Goal: Task Accomplishment & Management: Complete application form

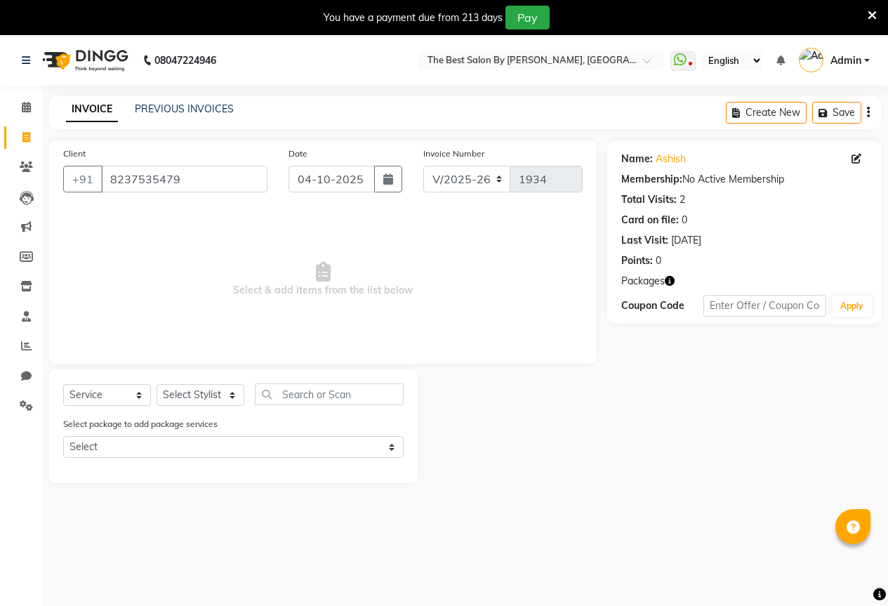
select select "7209"
select select "service"
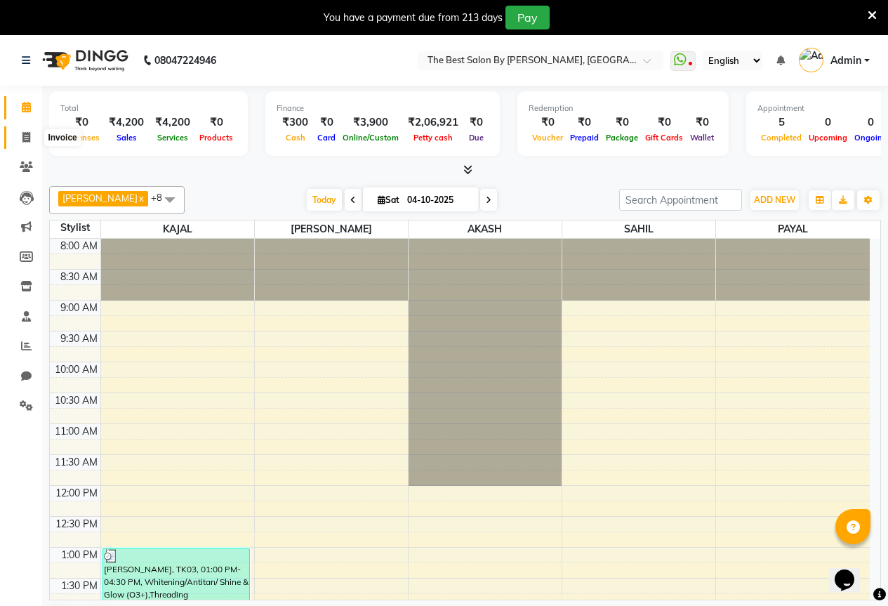
click at [29, 141] on icon at bounding box center [26, 137] width 8 height 11
select select "7209"
select select "service"
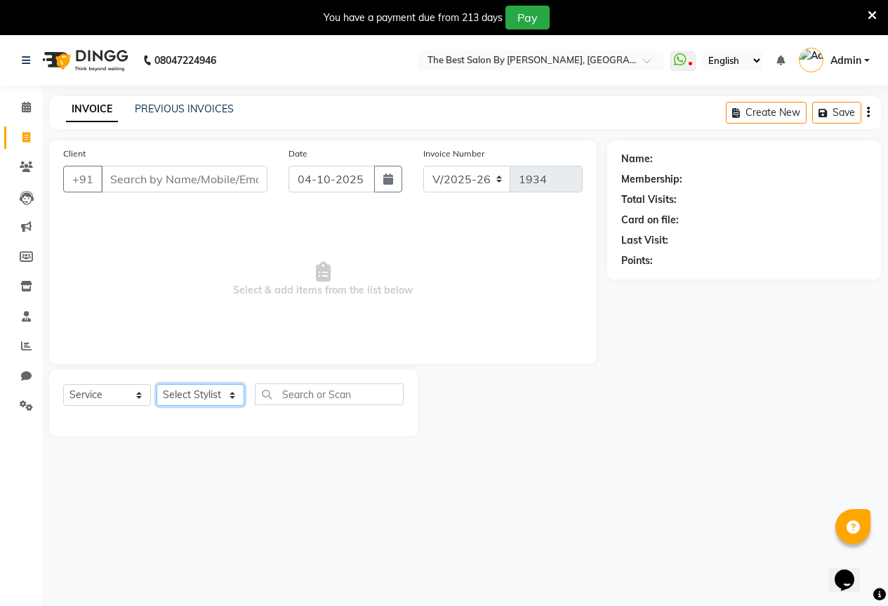
click at [187, 402] on select "Select Stylist AKASH KAJAL [PERSON_NAME] SIR [PERSON_NAME]" at bounding box center [201, 395] width 88 height 22
select select "61553"
click at [157, 384] on select "Select Stylist AKASH KAJAL [PERSON_NAME] SIR [PERSON_NAME]" at bounding box center [201, 395] width 88 height 22
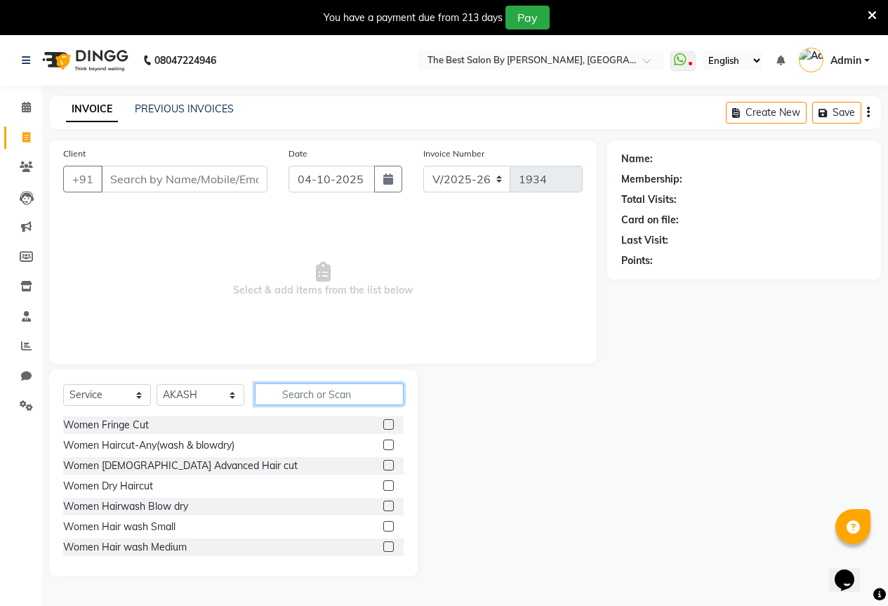
click at [305, 401] on input "text" at bounding box center [329, 394] width 149 height 22
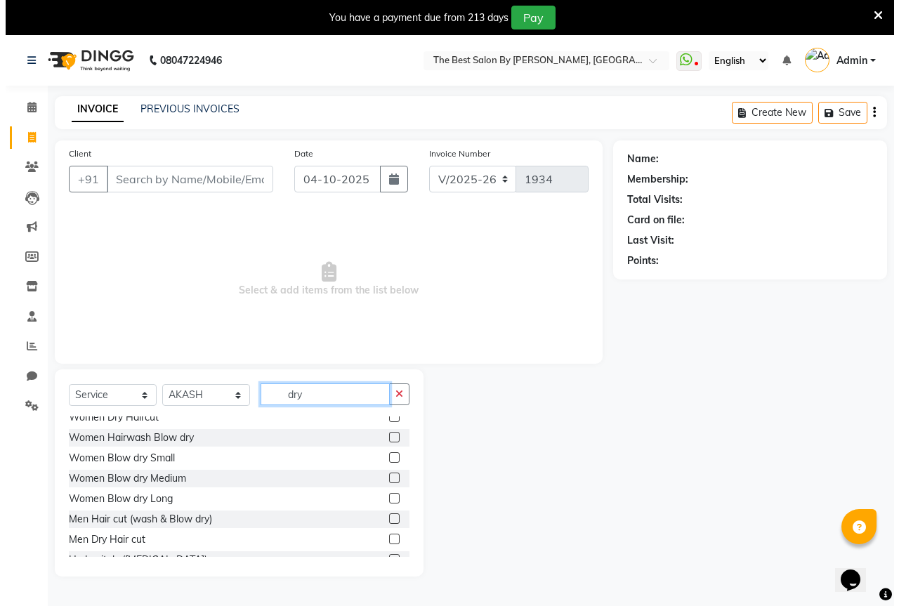
scroll to position [43, 0]
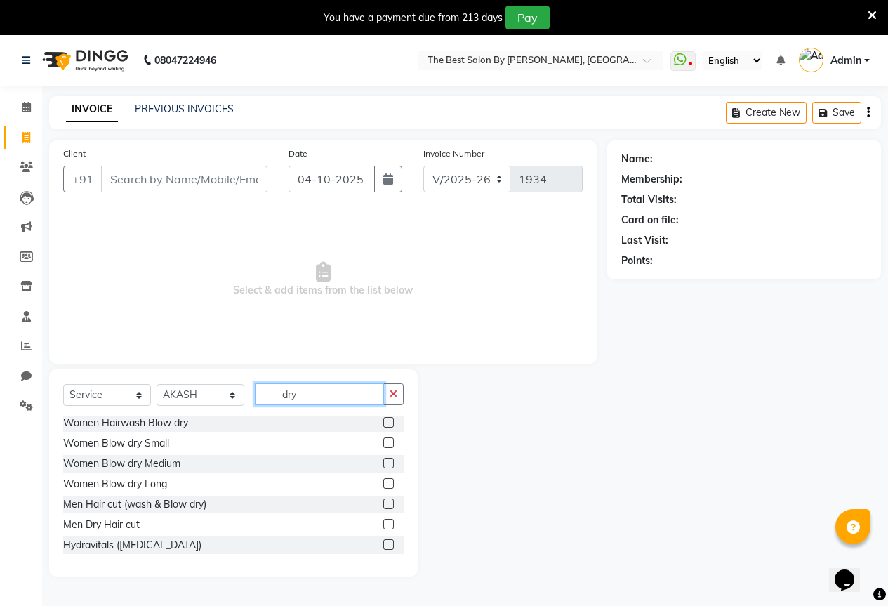
type input "dry"
click at [383, 524] on label at bounding box center [388, 524] width 11 height 11
click at [383, 524] on input "checkbox" at bounding box center [387, 524] width 9 height 9
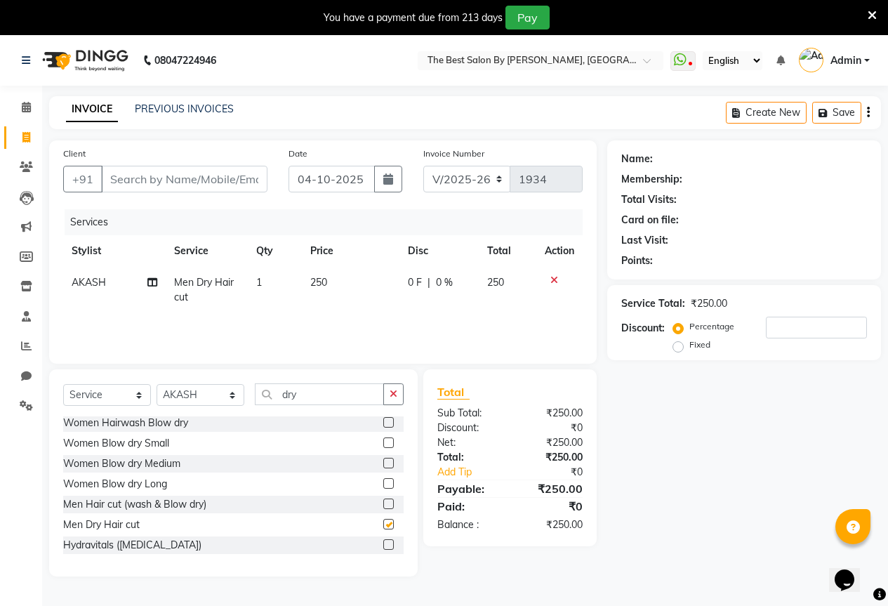
checkbox input "false"
click at [127, 185] on input "Client" at bounding box center [184, 179] width 166 height 27
click at [142, 179] on input "Client" at bounding box center [184, 179] width 166 height 27
click at [138, 180] on input "Client" at bounding box center [184, 179] width 166 height 27
type input "9"
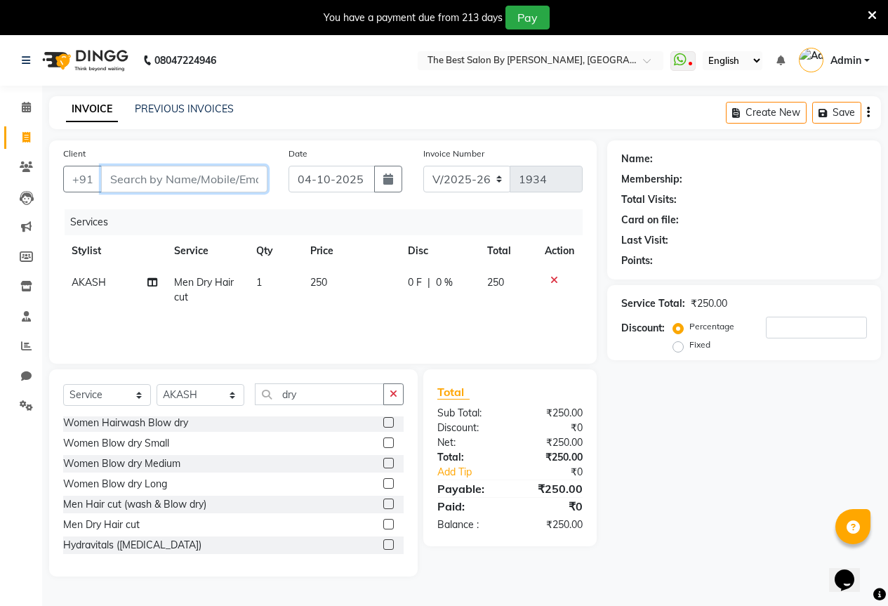
type input "0"
type input "9175650818"
click at [217, 174] on span "Add Client" at bounding box center [231, 179] width 55 height 14
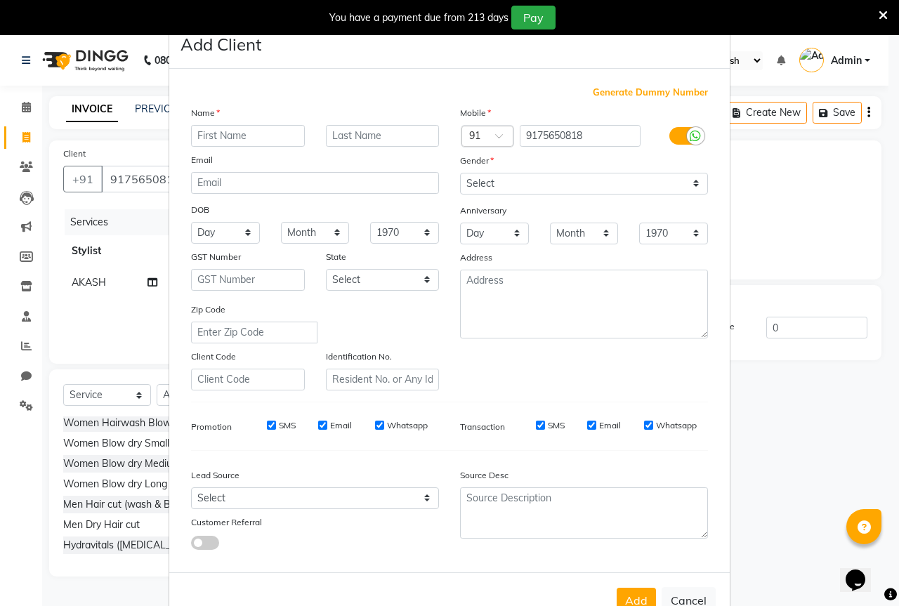
click at [216, 135] on input "text" at bounding box center [248, 136] width 114 height 22
type input "[PERSON_NAME]"
click at [520, 185] on select "Select [DEMOGRAPHIC_DATA] [DEMOGRAPHIC_DATA] Other Prefer Not To Say" at bounding box center [584, 184] width 248 height 22
select select "[DEMOGRAPHIC_DATA]"
click at [460, 173] on select "Select [DEMOGRAPHIC_DATA] [DEMOGRAPHIC_DATA] Other Prefer Not To Say" at bounding box center [584, 184] width 248 height 22
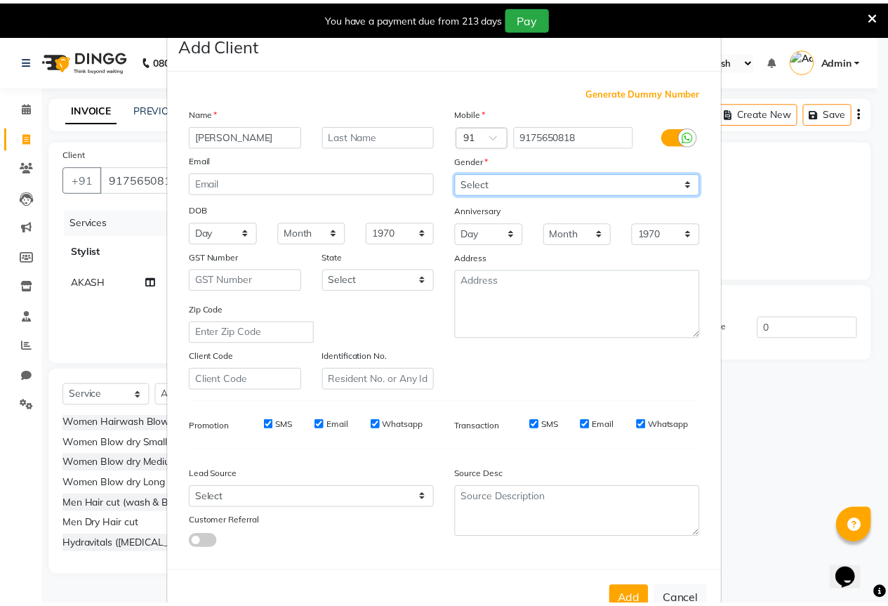
scroll to position [42, 0]
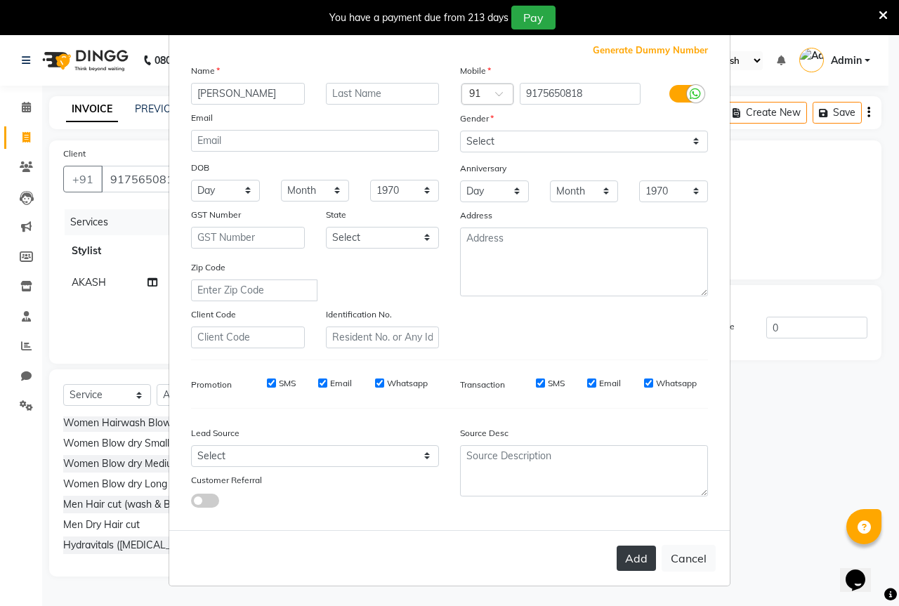
click at [635, 561] on button "Add" at bounding box center [635, 558] width 39 height 25
select select
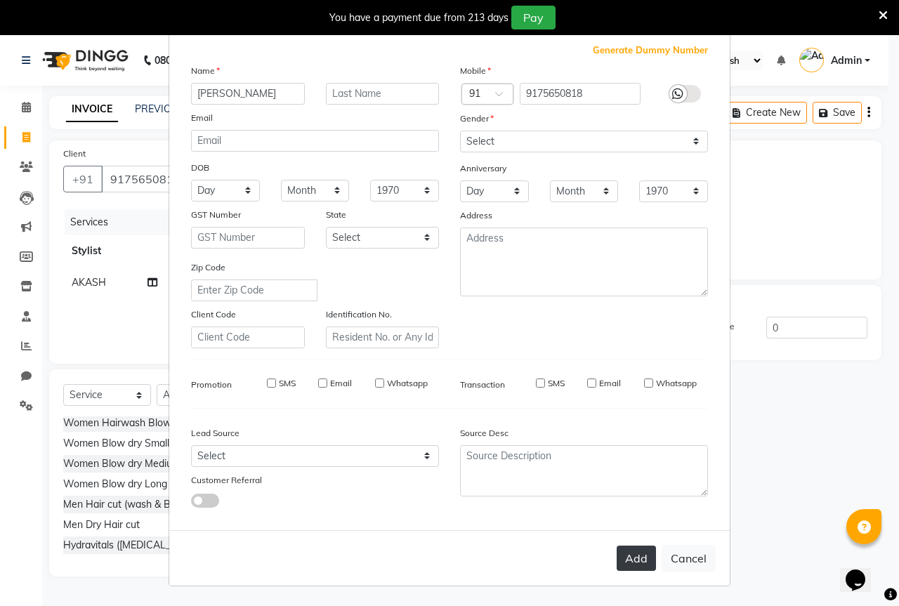
select select
checkbox input "false"
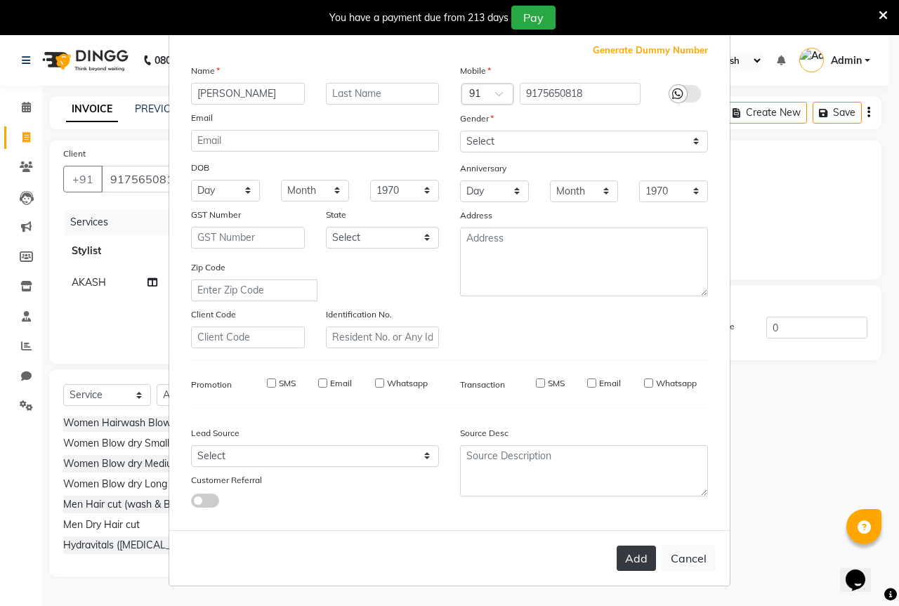
checkbox input "false"
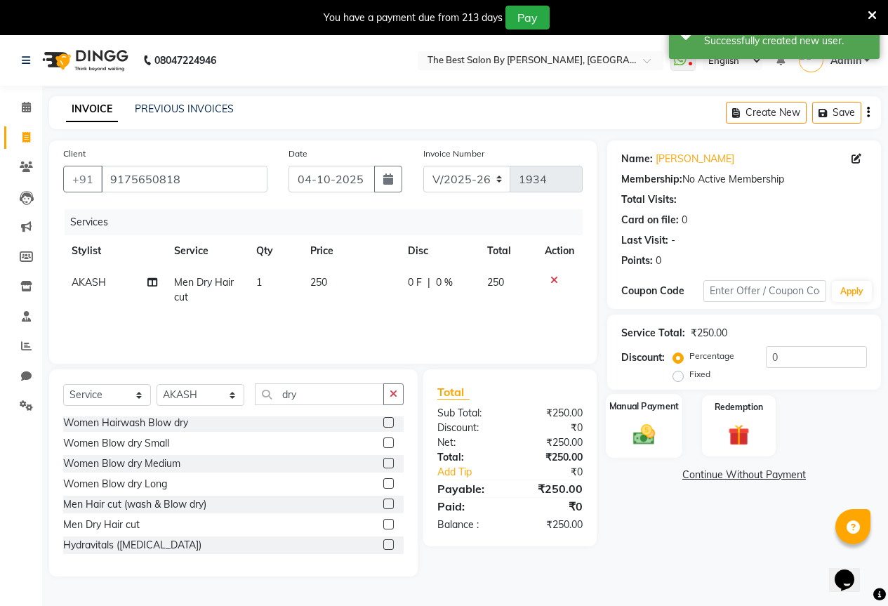
click at [647, 427] on img at bounding box center [644, 433] width 36 height 25
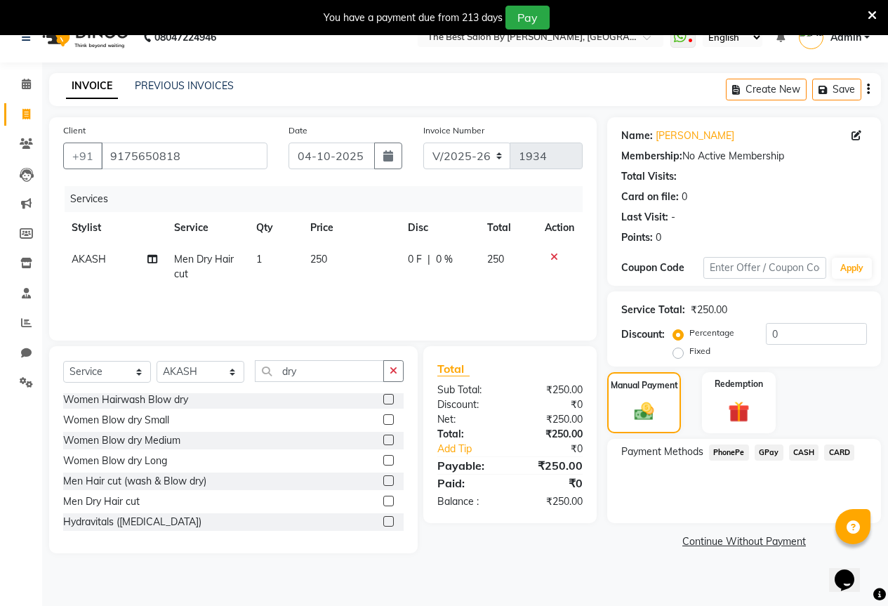
scroll to position [35, 0]
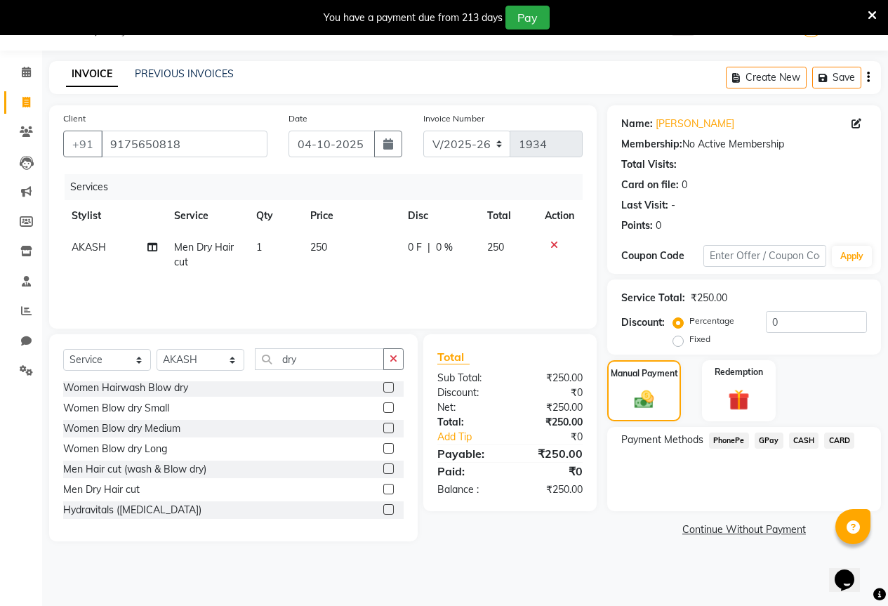
click at [768, 437] on span "GPay" at bounding box center [769, 440] width 29 height 16
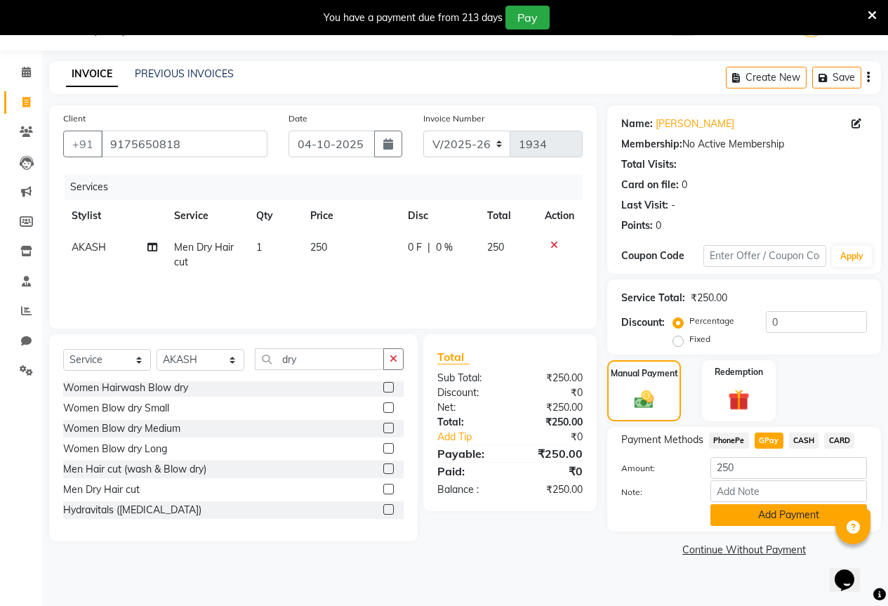
click at [764, 522] on button "Add Payment" at bounding box center [788, 515] width 157 height 22
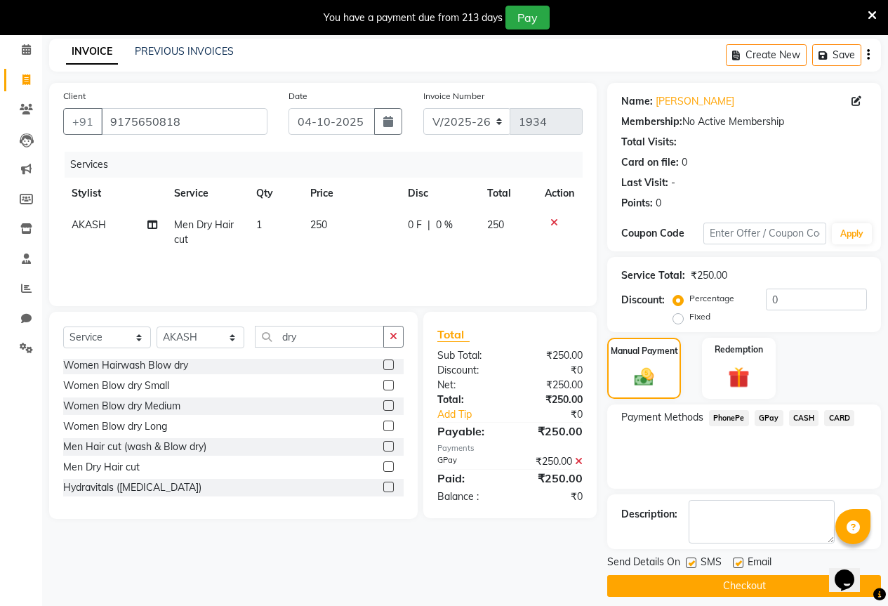
scroll to position [70, 0]
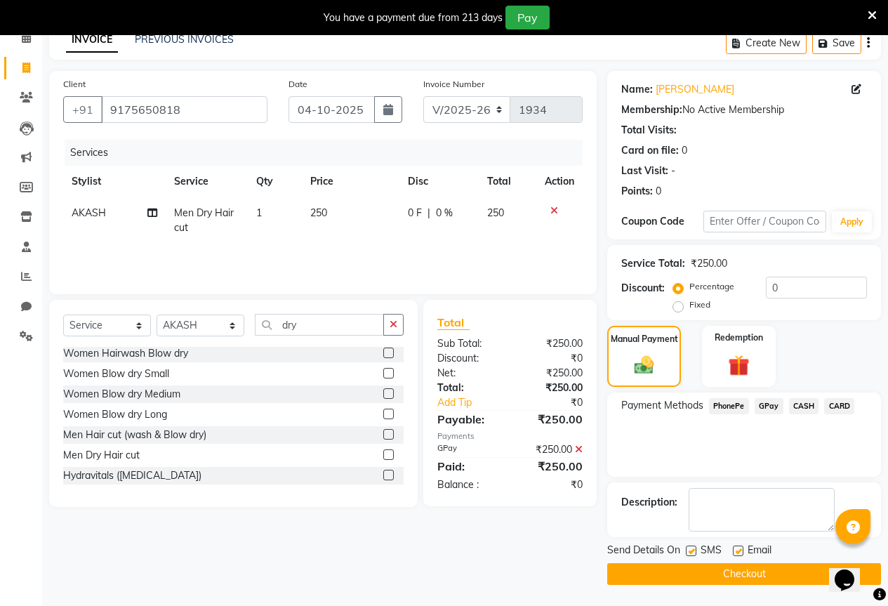
click at [732, 573] on button "Checkout" at bounding box center [744, 574] width 274 height 22
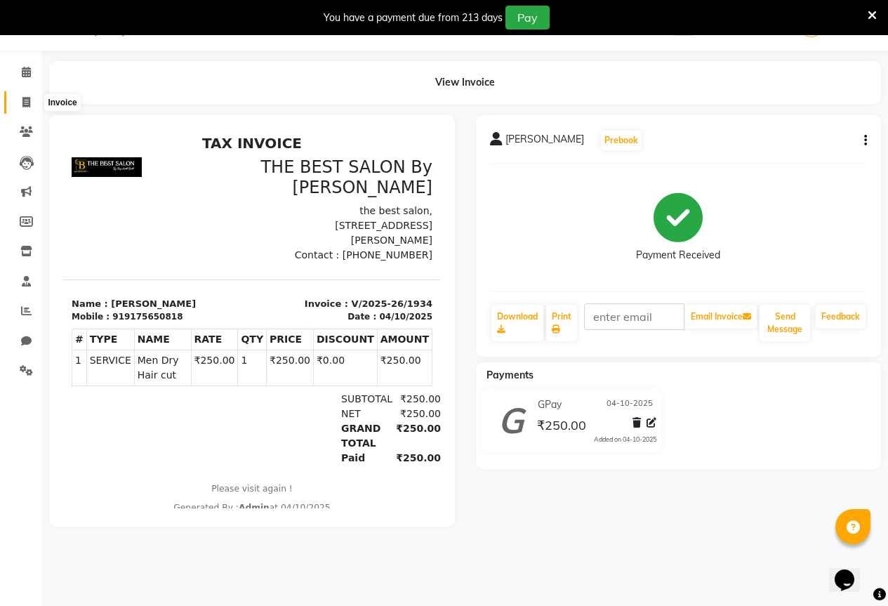
click at [26, 99] on icon at bounding box center [26, 102] width 8 height 11
select select "service"
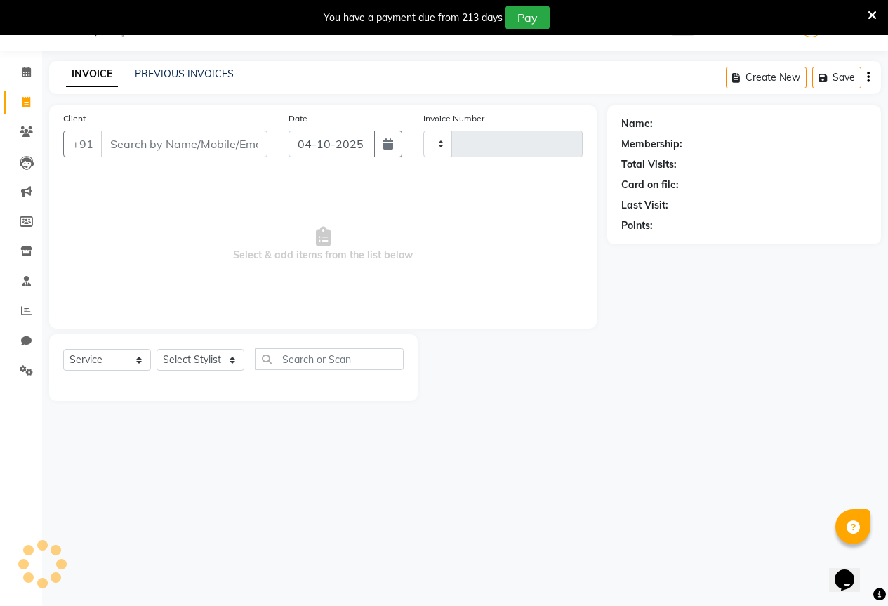
type input "1935"
select select "7209"
type input "6"
click at [121, 142] on input "6" at bounding box center [184, 144] width 166 height 27
click at [135, 137] on input "Client" at bounding box center [184, 144] width 166 height 27
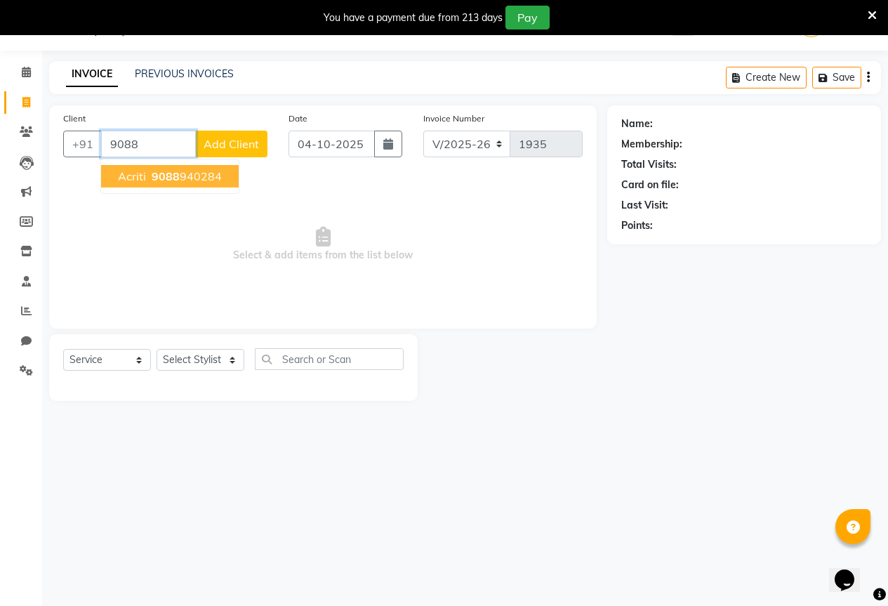
click at [152, 180] on span "9088" at bounding box center [166, 176] width 28 height 14
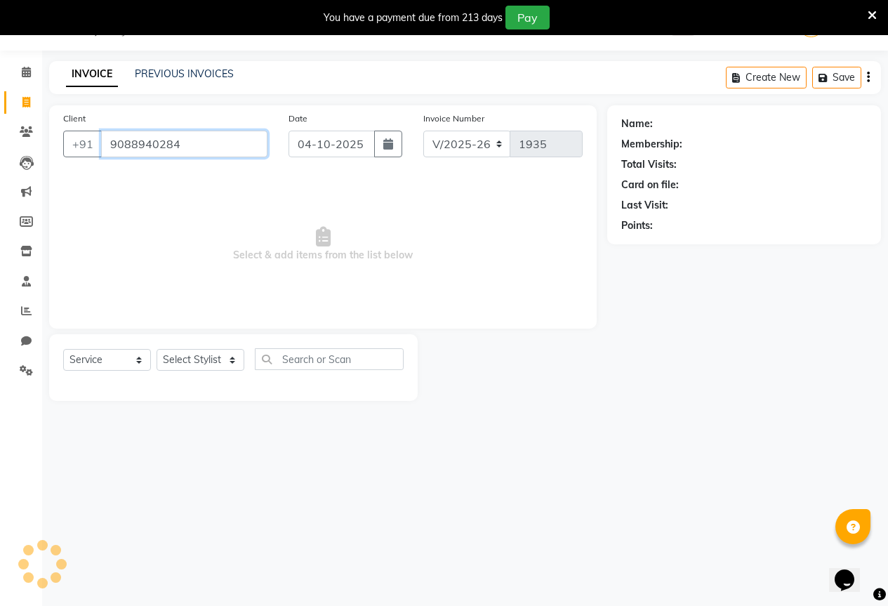
type input "9088940284"
click at [213, 362] on select "Select Stylist AKASH KAJAL [PERSON_NAME] SIR [PERSON_NAME]" at bounding box center [201, 360] width 88 height 22
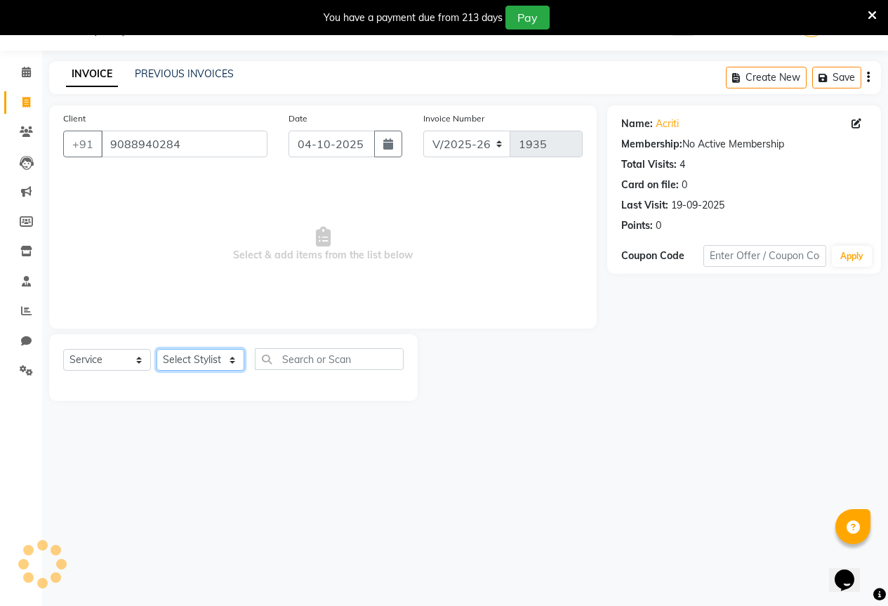
select select "61550"
click at [157, 349] on select "Select Stylist AKASH KAJAL [PERSON_NAME] SIR [PERSON_NAME]" at bounding box center [201, 360] width 88 height 22
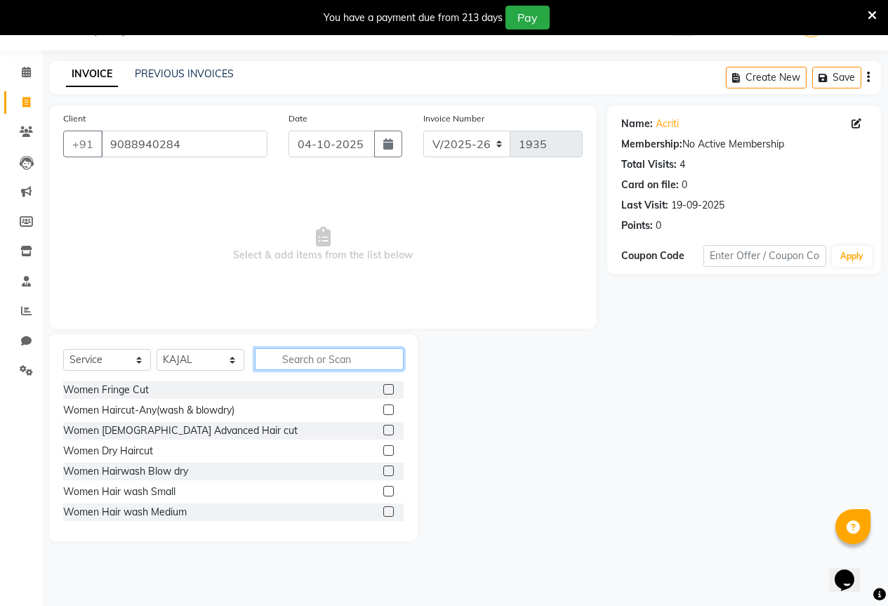
click at [303, 360] on input "text" at bounding box center [329, 359] width 149 height 22
type input "gel"
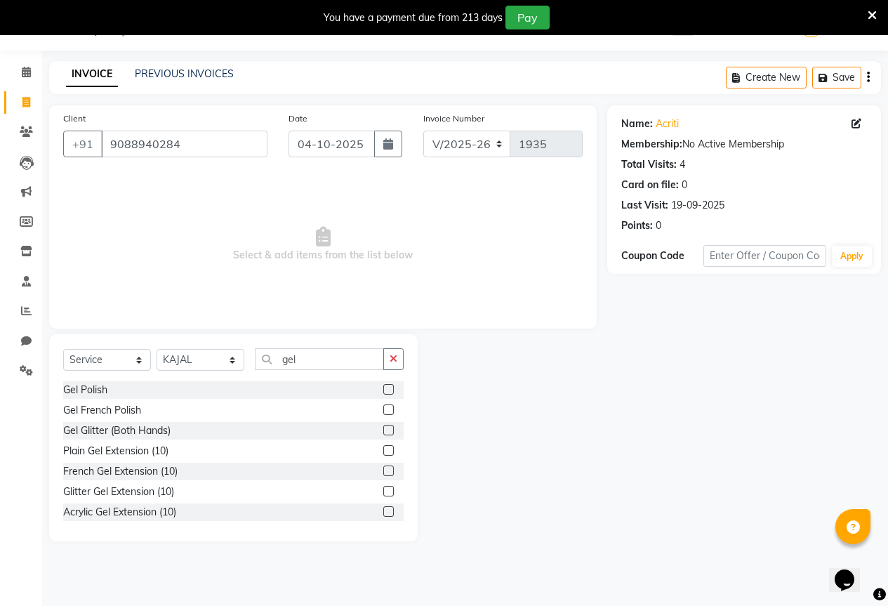
click at [383, 386] on label at bounding box center [388, 389] width 11 height 11
click at [383, 386] on input "checkbox" at bounding box center [387, 389] width 9 height 9
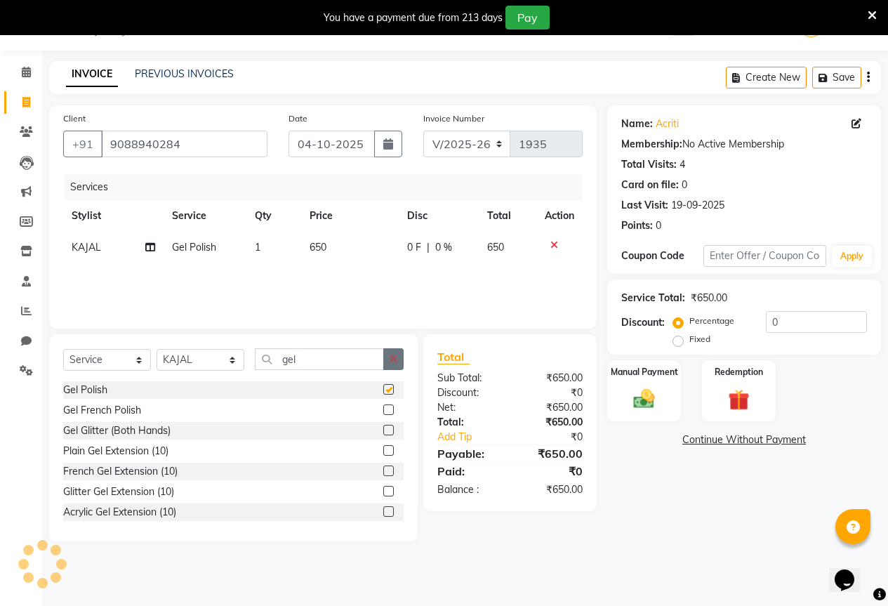
checkbox input "false"
click at [393, 355] on icon "button" at bounding box center [394, 359] width 8 height 10
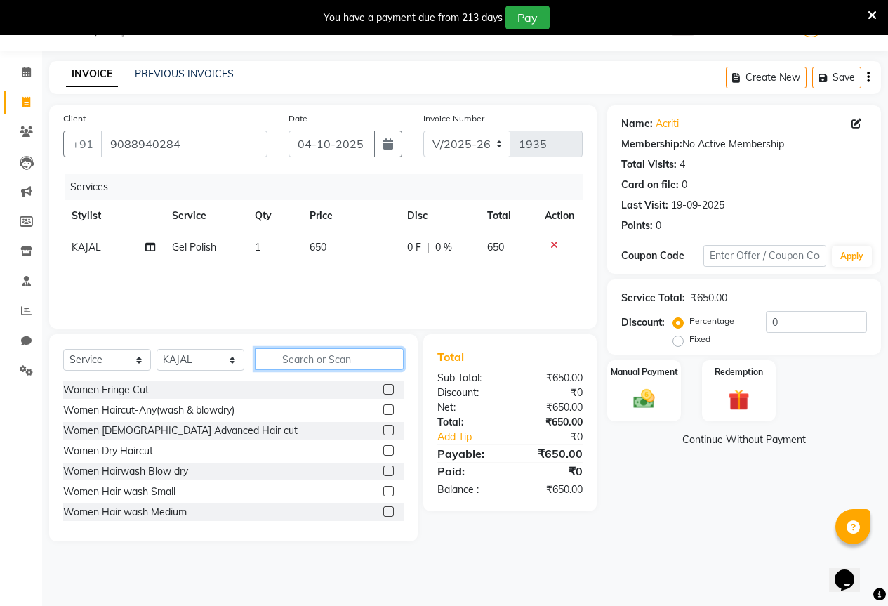
click at [357, 364] on input "text" at bounding box center [329, 359] width 149 height 22
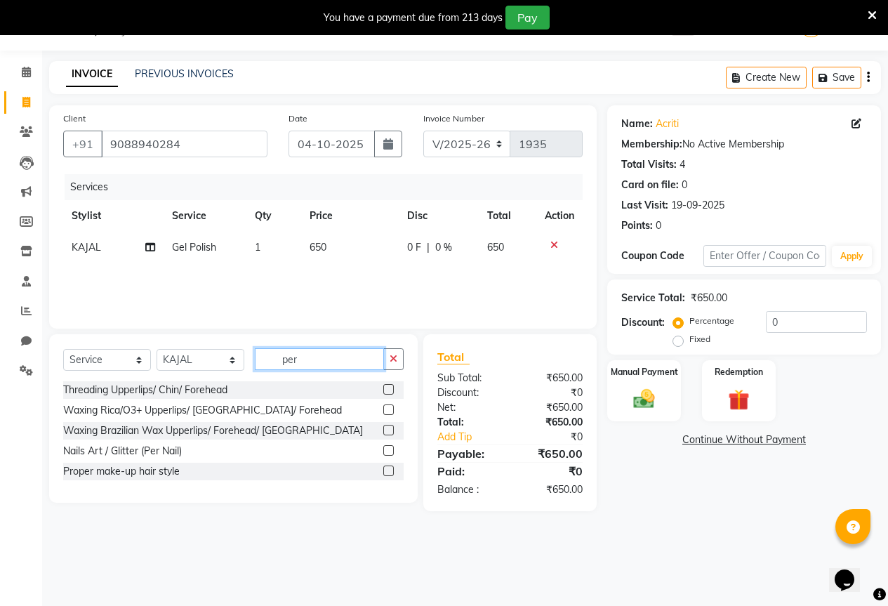
type input "per"
click at [392, 449] on label at bounding box center [388, 450] width 11 height 11
click at [392, 449] on input "checkbox" at bounding box center [387, 451] width 9 height 9
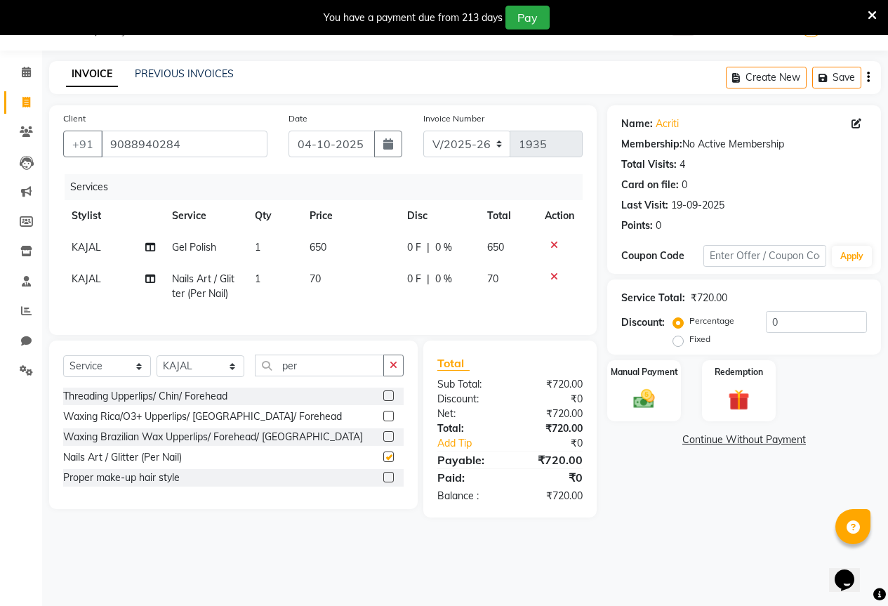
checkbox input "false"
click at [383, 267] on td "70" at bounding box center [350, 286] width 98 height 46
select select "61550"
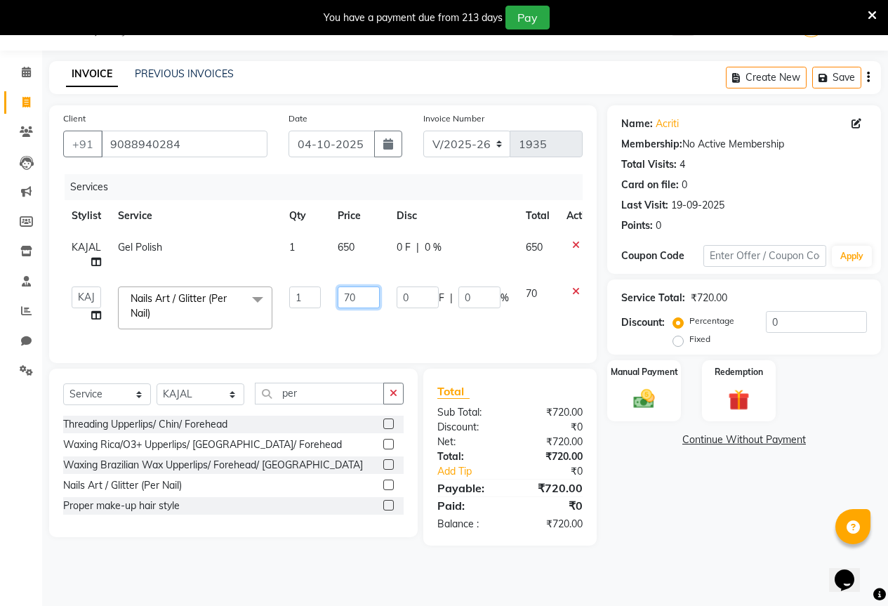
click at [364, 298] on input "70" at bounding box center [359, 297] width 42 height 22
type input "7"
type input "50"
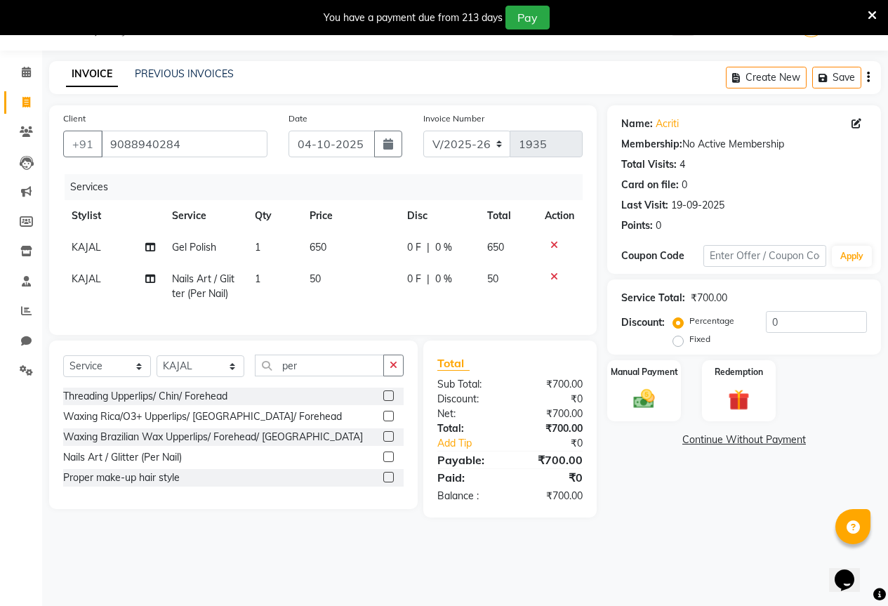
click at [346, 321] on div "Services Stylist Service Qty Price Disc Total Action KAJAL Gel Polish 1 650 0 F…" at bounding box center [323, 247] width 520 height 147
click at [322, 301] on td "50" at bounding box center [350, 286] width 98 height 46
select select "61550"
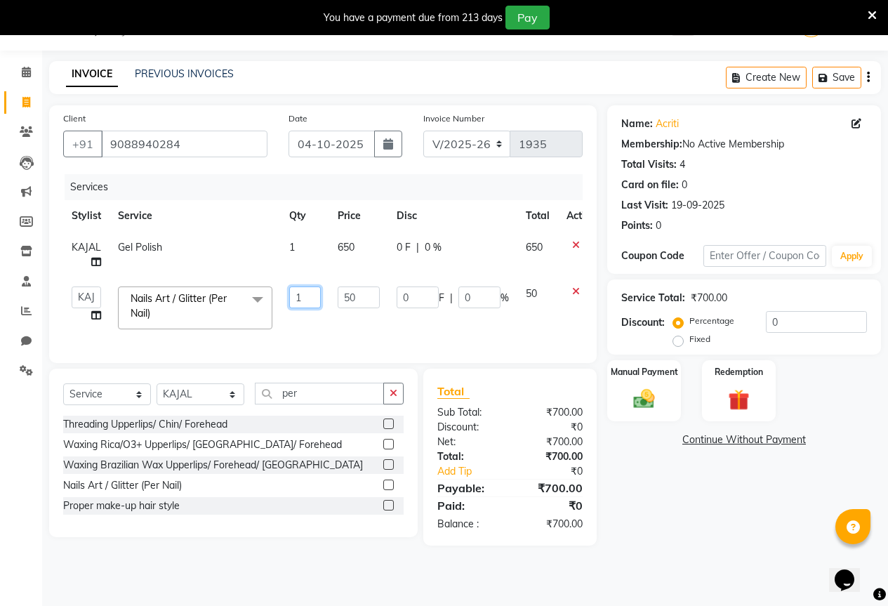
click at [312, 296] on input "1" at bounding box center [305, 297] width 32 height 22
type input "20"
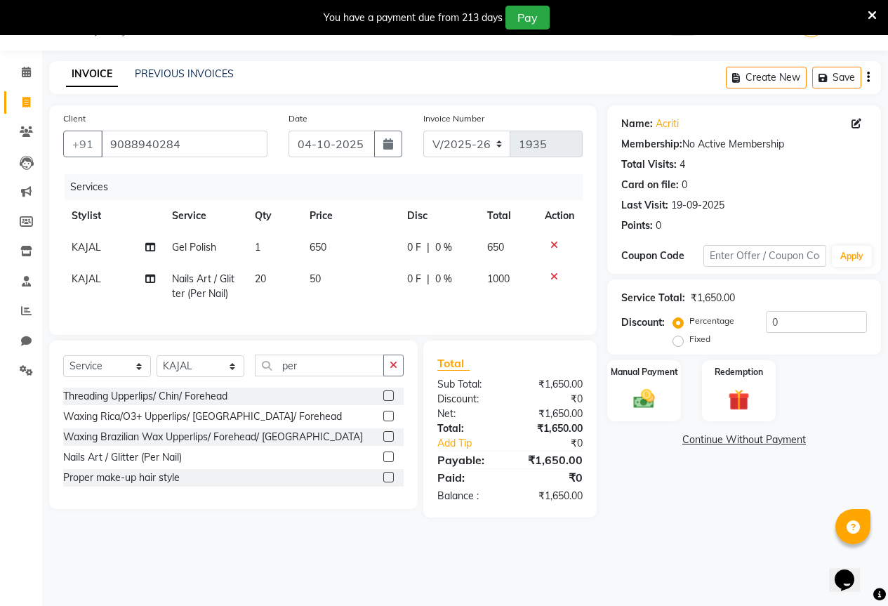
click at [355, 321] on div "Services Stylist Service Qty Price Disc Total Action KAJAL Gel Polish 1 650 0 F…" at bounding box center [323, 247] width 520 height 147
click at [290, 284] on td "20" at bounding box center [273, 286] width 55 height 46
select select "61550"
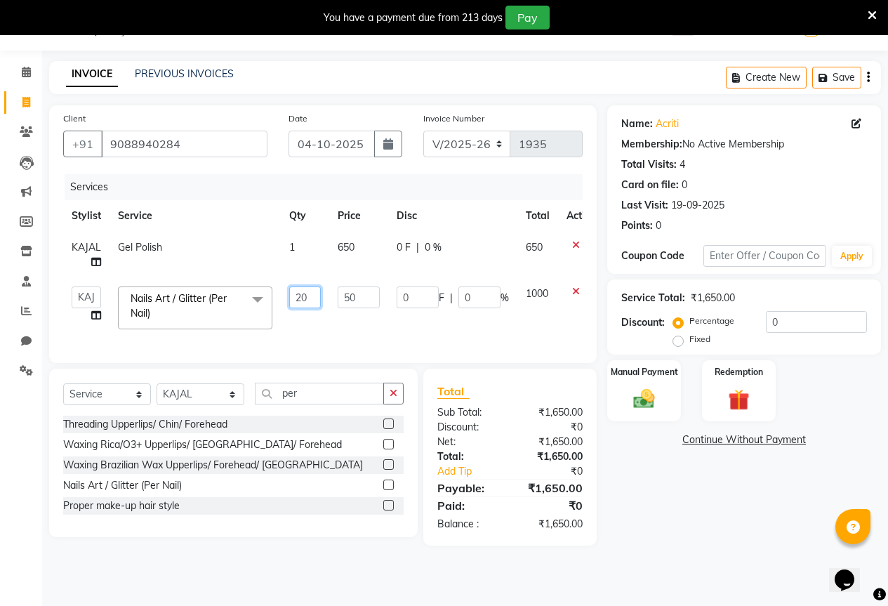
click at [304, 293] on input "20" at bounding box center [305, 297] width 32 height 22
click at [309, 296] on input "number" at bounding box center [305, 297] width 32 height 22
type input "2"
click at [325, 334] on div "Client [PHONE_NUMBER] Date [DATE] Invoice Number V/2025 V/[PHONE_NUMBER] Servic…" at bounding box center [323, 234] width 548 height 258
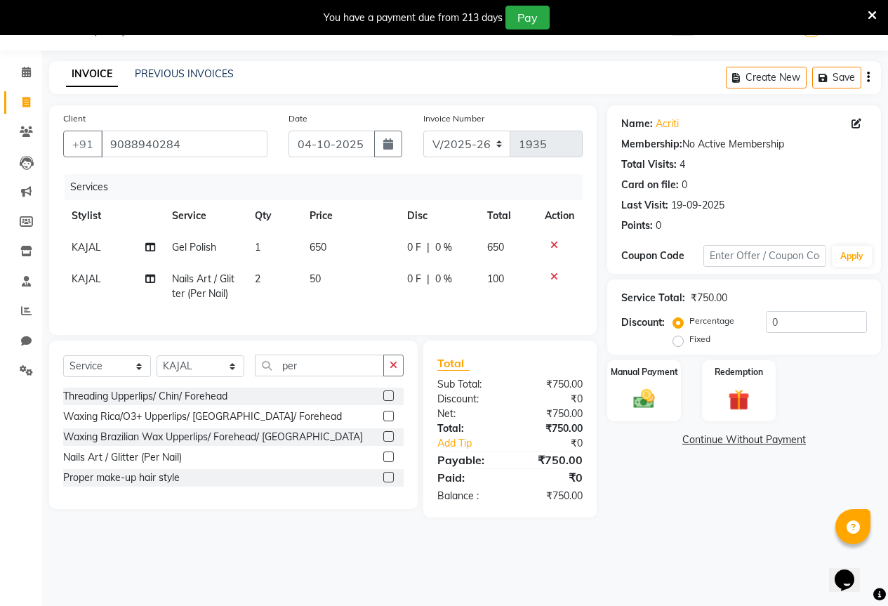
click at [331, 228] on th "Price" at bounding box center [350, 216] width 98 height 32
click at [338, 248] on td "650" at bounding box center [350, 248] width 98 height 32
select select "61550"
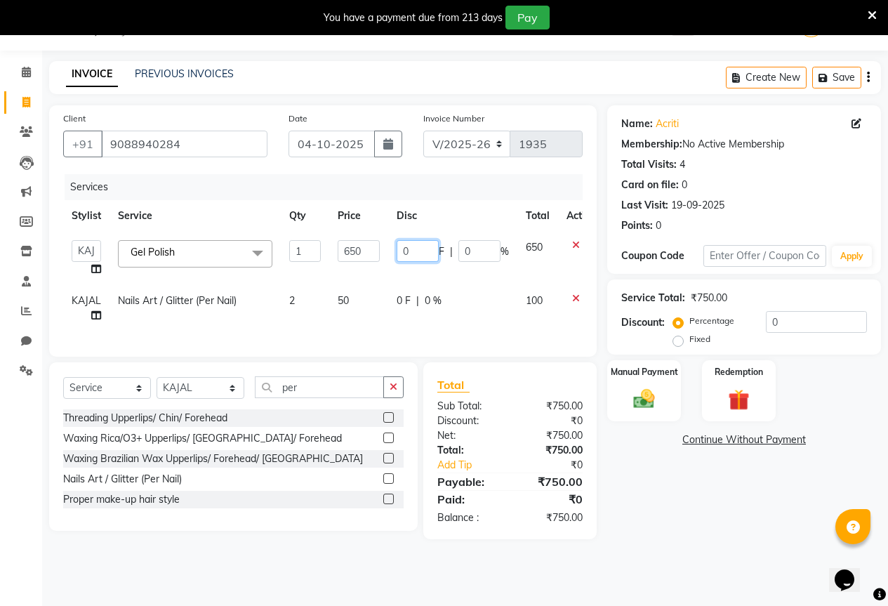
click at [416, 253] on input "0" at bounding box center [418, 251] width 42 height 22
type input "100"
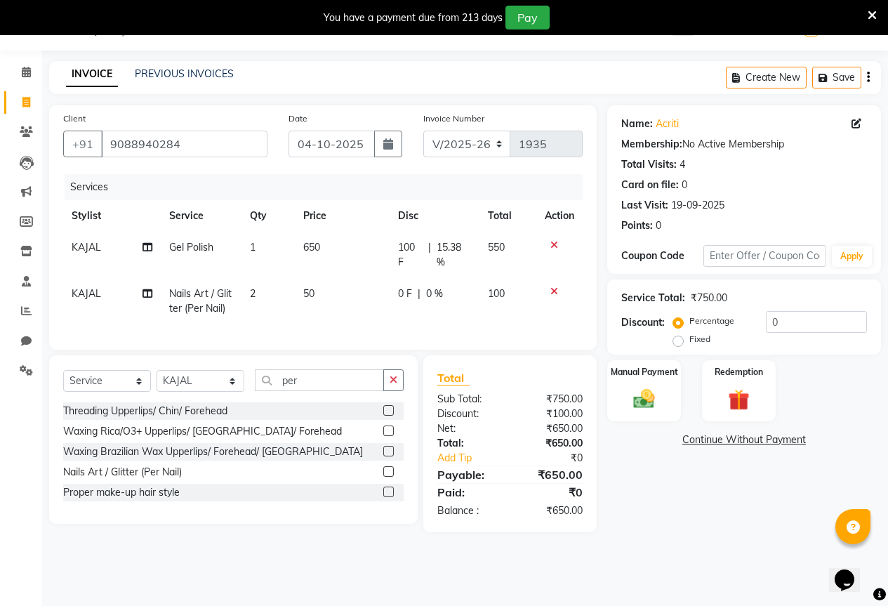
click at [425, 270] on td "100 F | 15.38 %" at bounding box center [435, 255] width 91 height 46
select select "61550"
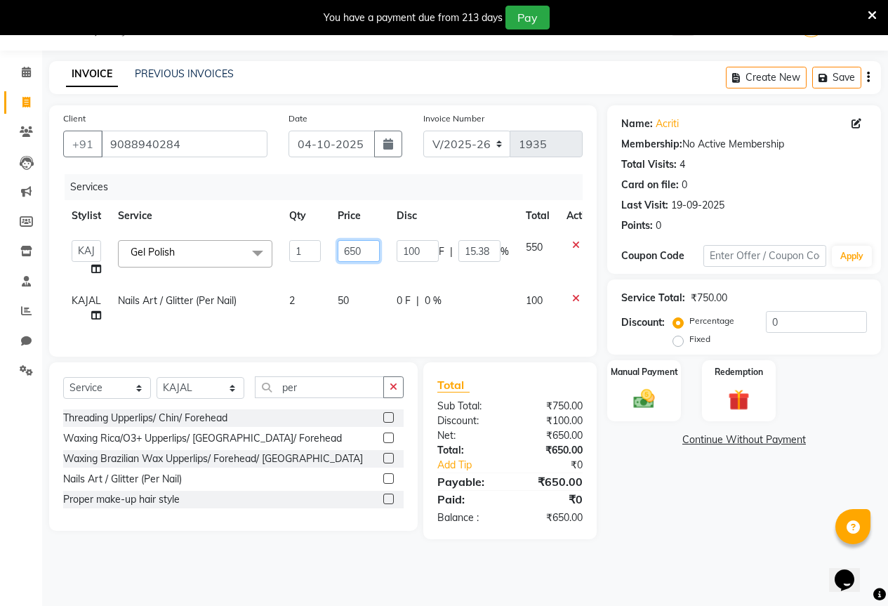
click at [357, 257] on input "650" at bounding box center [359, 251] width 42 height 22
type input "700"
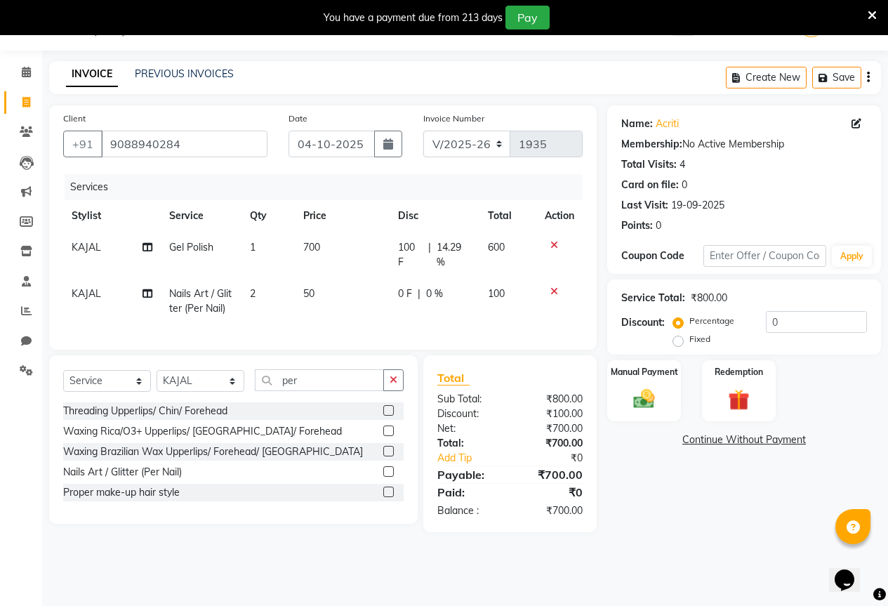
click at [385, 268] on td "700" at bounding box center [342, 255] width 95 height 46
select select "61550"
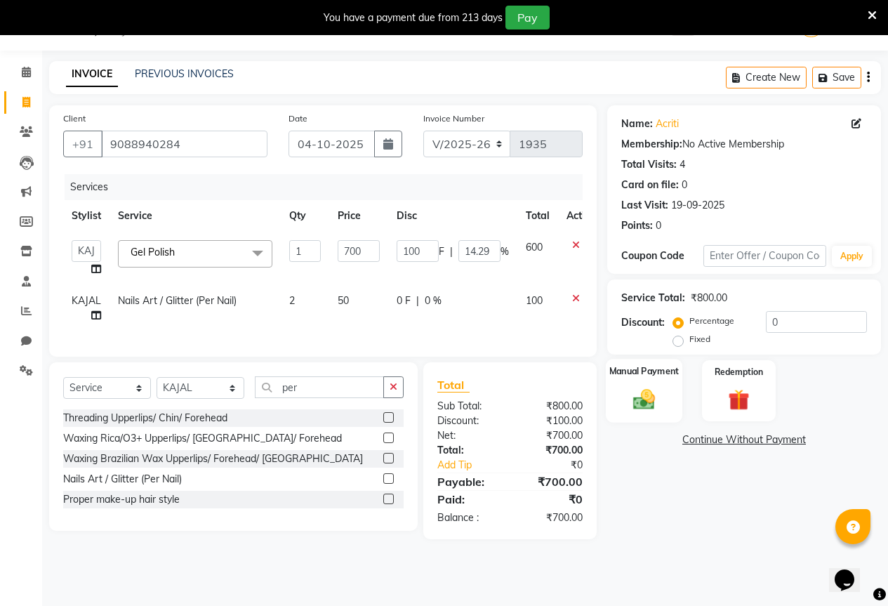
click at [615, 390] on div "Manual Payment" at bounding box center [644, 391] width 77 height 64
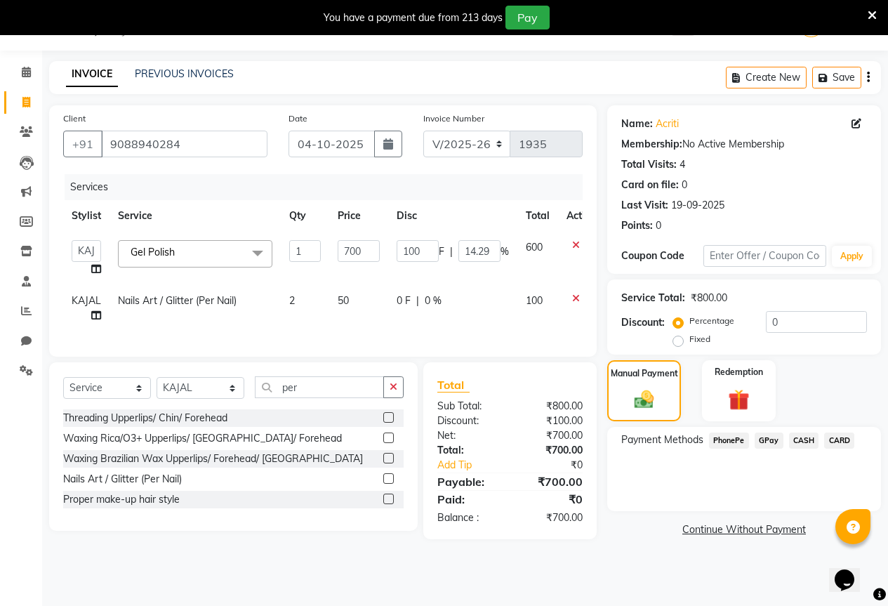
click at [769, 436] on span "GPay" at bounding box center [769, 440] width 29 height 16
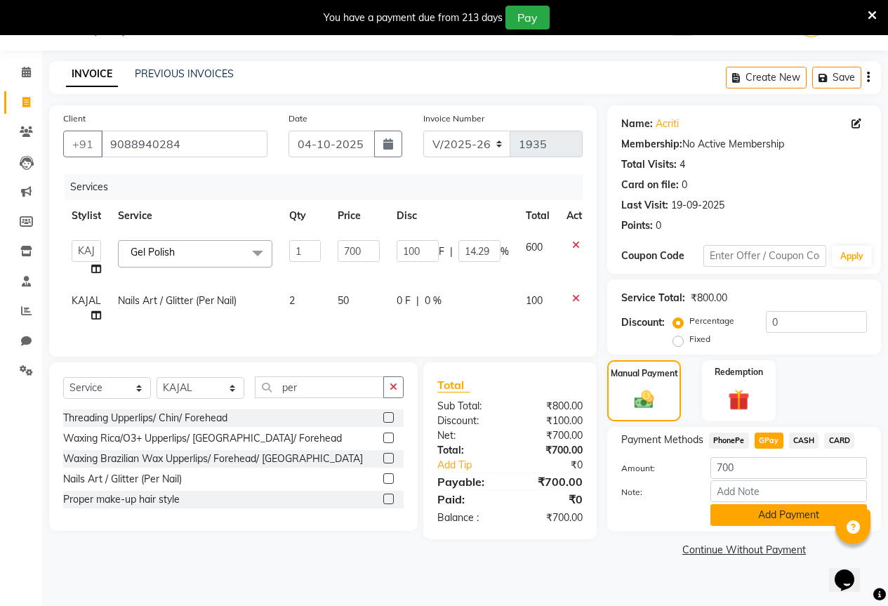
click at [784, 512] on button "Add Payment" at bounding box center [788, 515] width 157 height 22
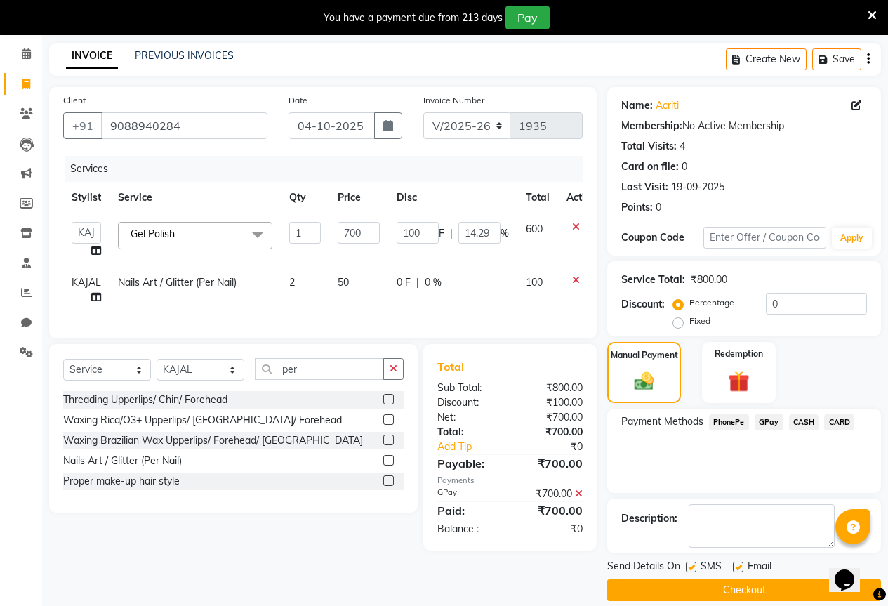
scroll to position [70, 0]
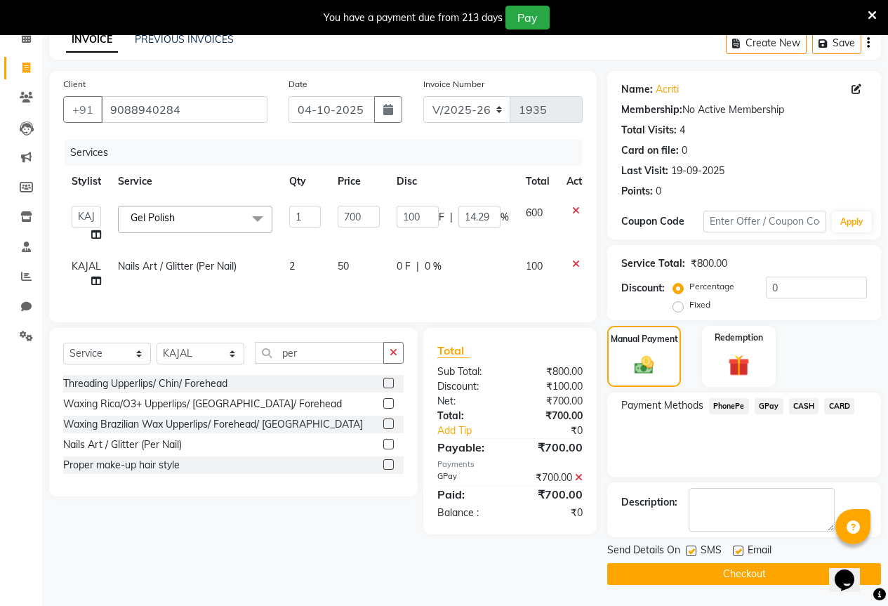
click at [792, 579] on button "Checkout" at bounding box center [744, 574] width 274 height 22
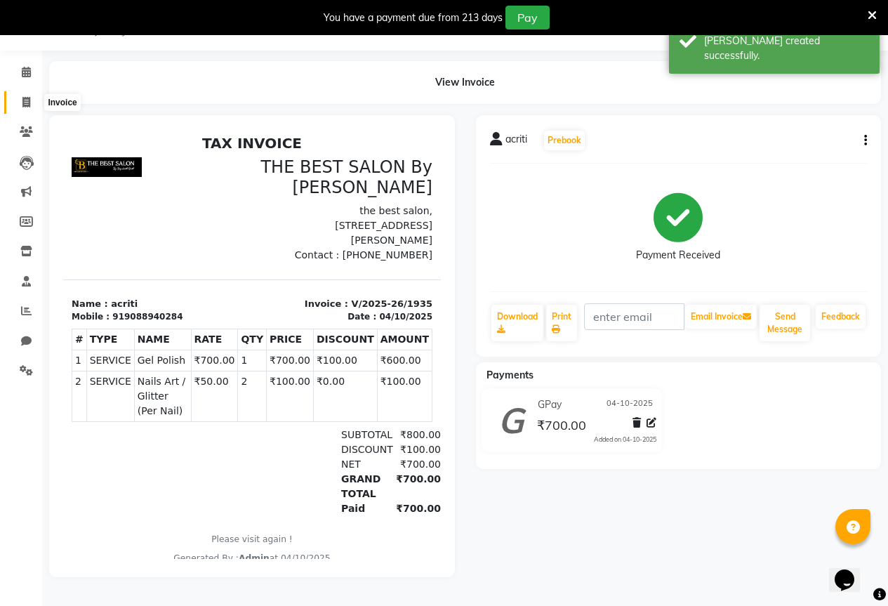
click at [16, 101] on span at bounding box center [26, 103] width 25 height 16
select select "7209"
select select "service"
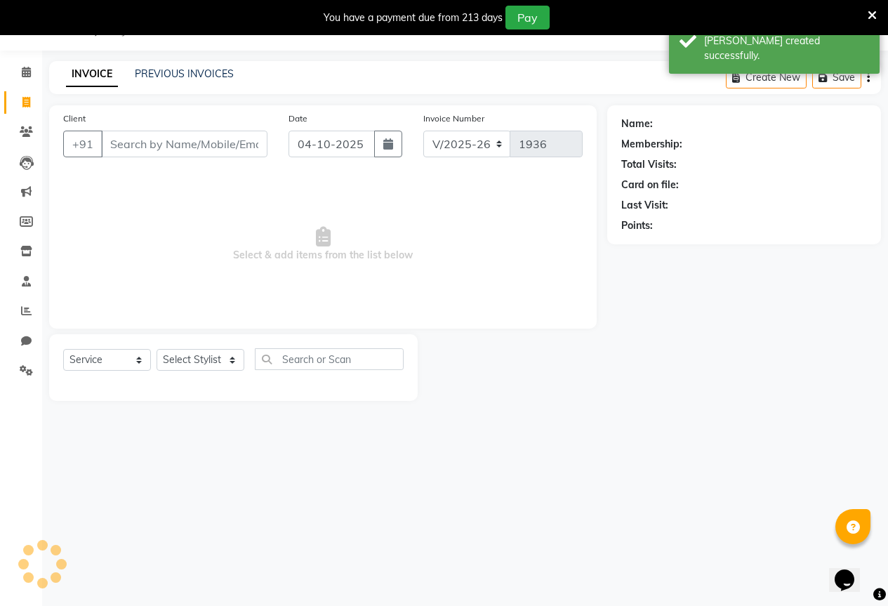
scroll to position [35, 0]
click at [194, 77] on link "PREVIOUS INVOICES" at bounding box center [184, 73] width 99 height 13
